Goal: Information Seeking & Learning: Learn about a topic

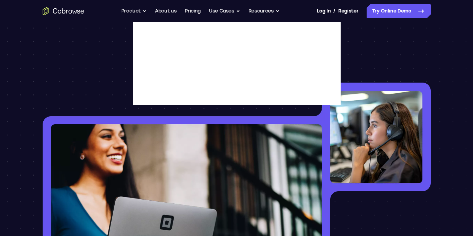
scroll to position [75, 0]
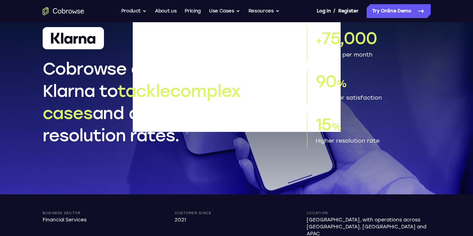
scroll to position [49, 0]
